Goal: Task Accomplishment & Management: Manage account settings

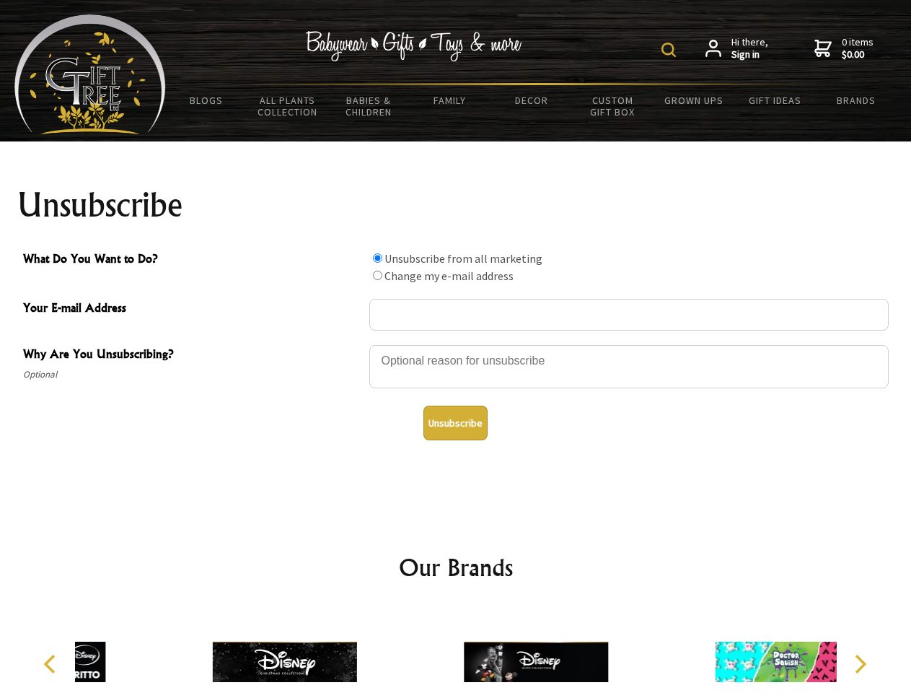
click at [671, 50] on img at bounding box center [669, 50] width 14 height 14
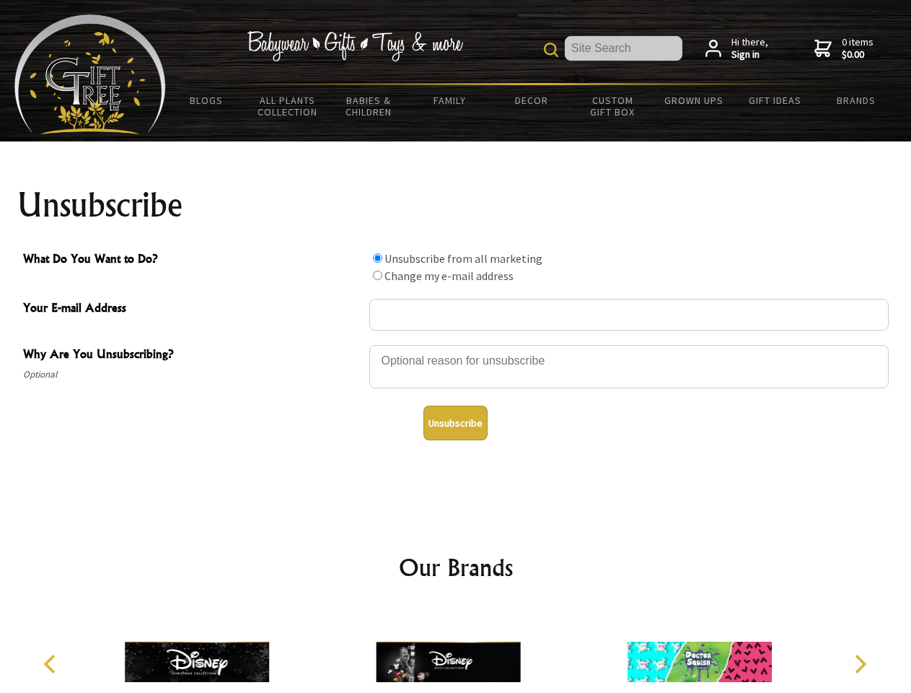
click at [456, 344] on div at bounding box center [629, 368] width 520 height 51
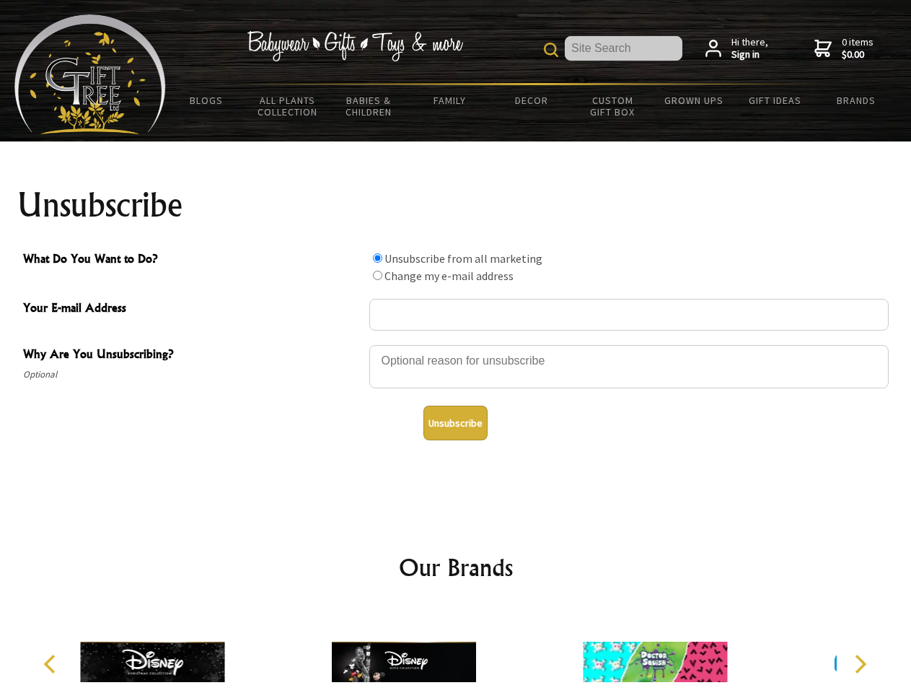
click at [377, 258] on input "What Do You Want to Do?" at bounding box center [377, 257] width 9 height 9
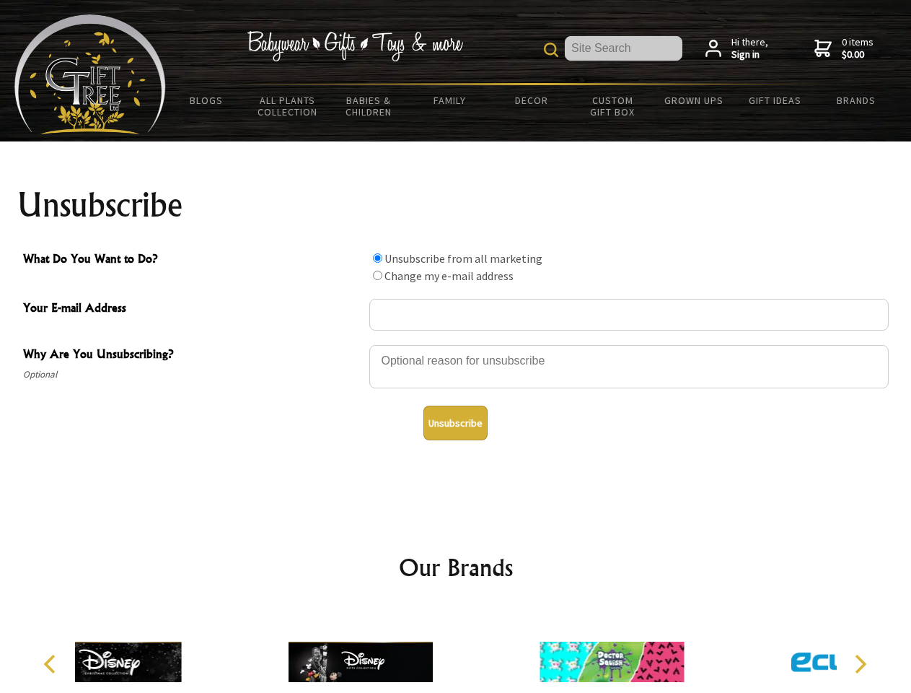
click at [377, 275] on input "What Do You Want to Do?" at bounding box center [377, 275] width 9 height 9
radio input "true"
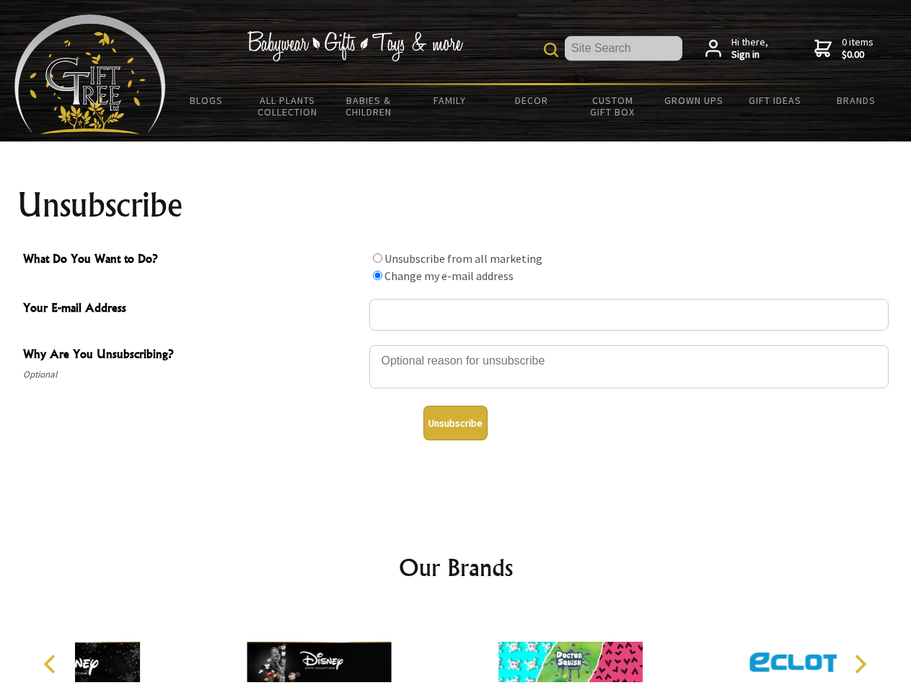
click at [455, 423] on button "Unsubscribe" at bounding box center [456, 423] width 64 height 35
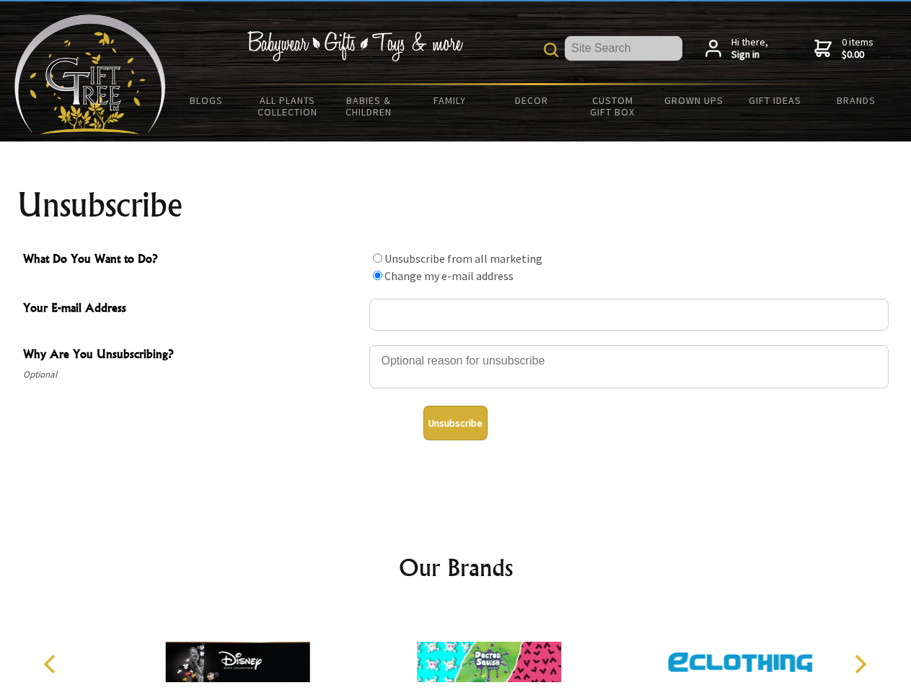
click at [456, 650] on img at bounding box center [489, 662] width 144 height 108
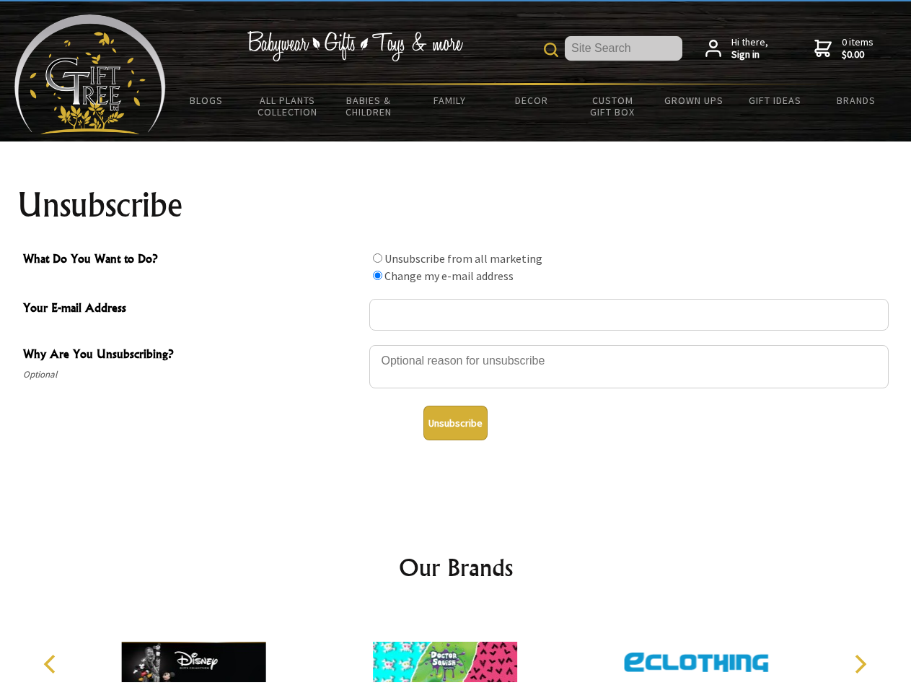
click at [52, 664] on icon "Previous" at bounding box center [51, 663] width 19 height 19
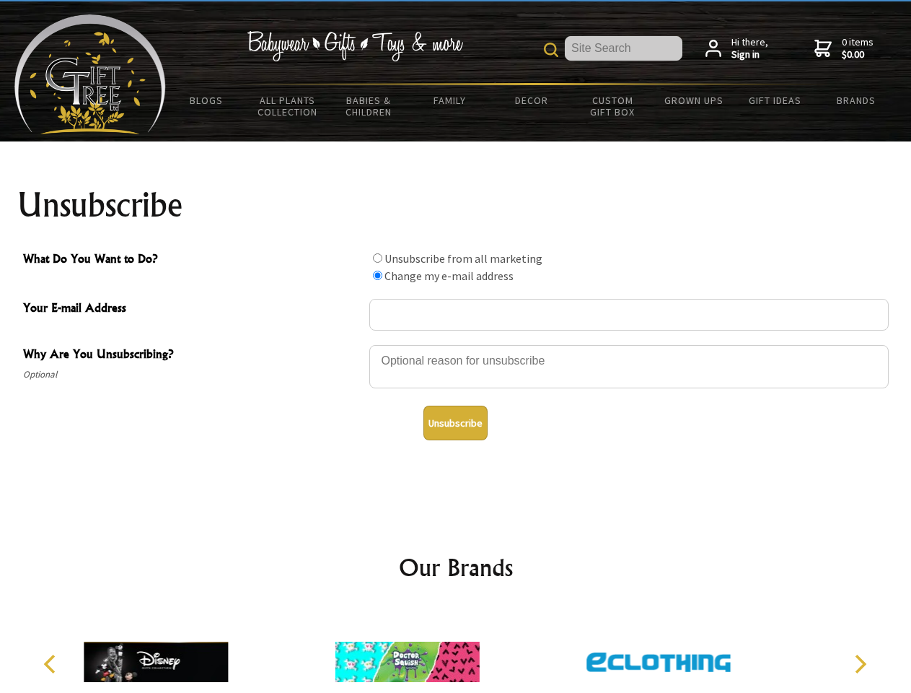
click at [860, 664] on icon "Next" at bounding box center [859, 663] width 19 height 19
